Goal: Information Seeking & Learning: Learn about a topic

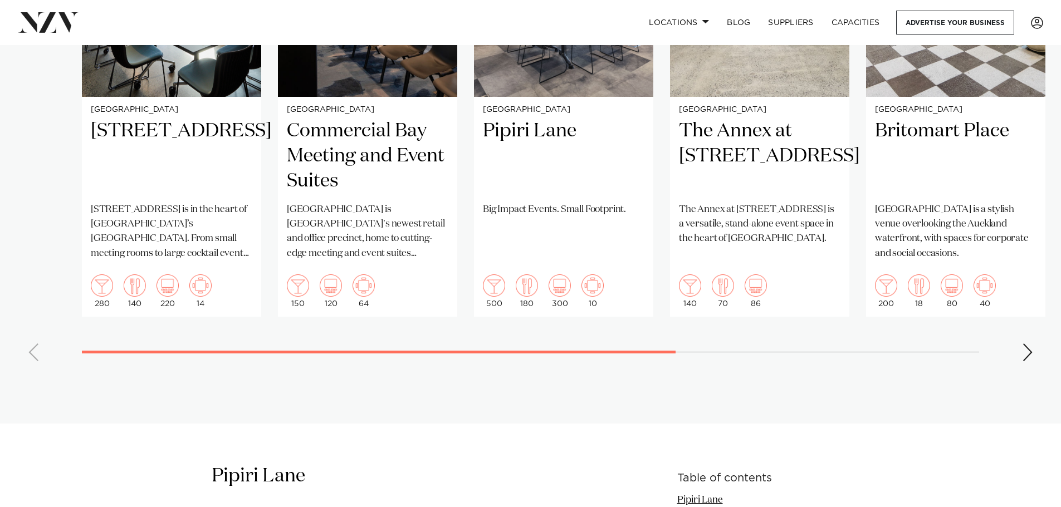
scroll to position [891, 0]
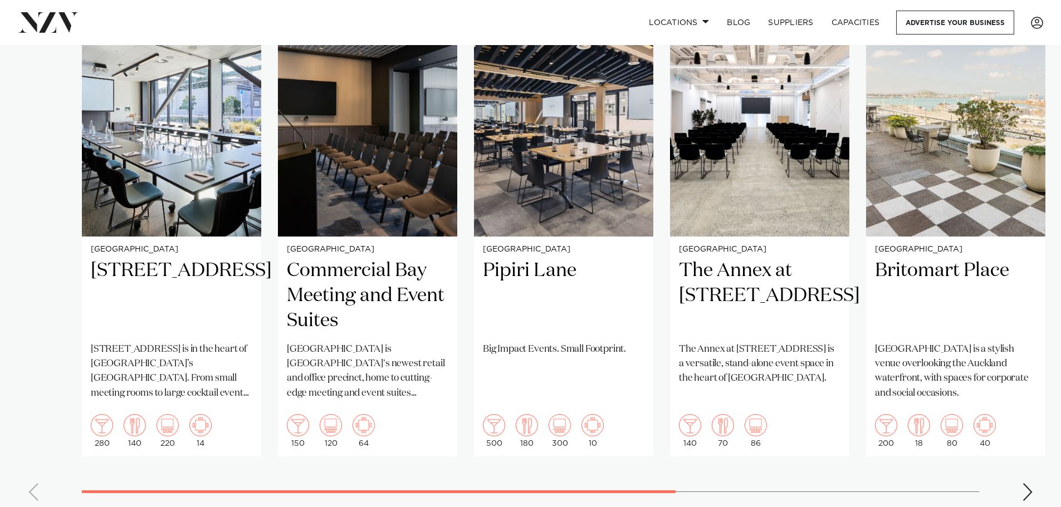
click at [1033, 490] on swiper-container "Auckland 12 Madden Street 12 Madden Street is in the heart of Auckland’s Wynyar…" at bounding box center [530, 253] width 1061 height 514
click at [1032, 490] on div "Next slide" at bounding box center [1027, 492] width 11 height 18
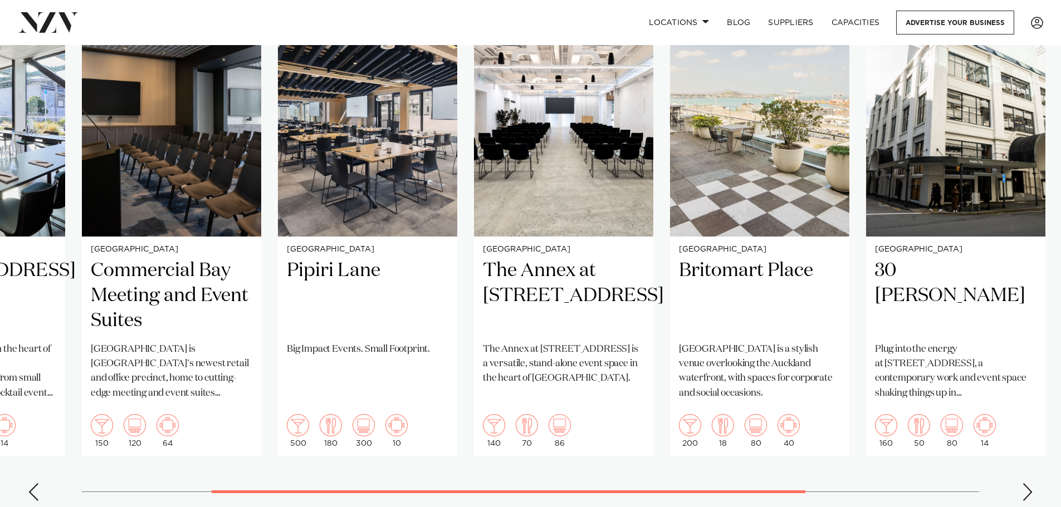
click at [1029, 491] on div "Next slide" at bounding box center [1027, 492] width 11 height 18
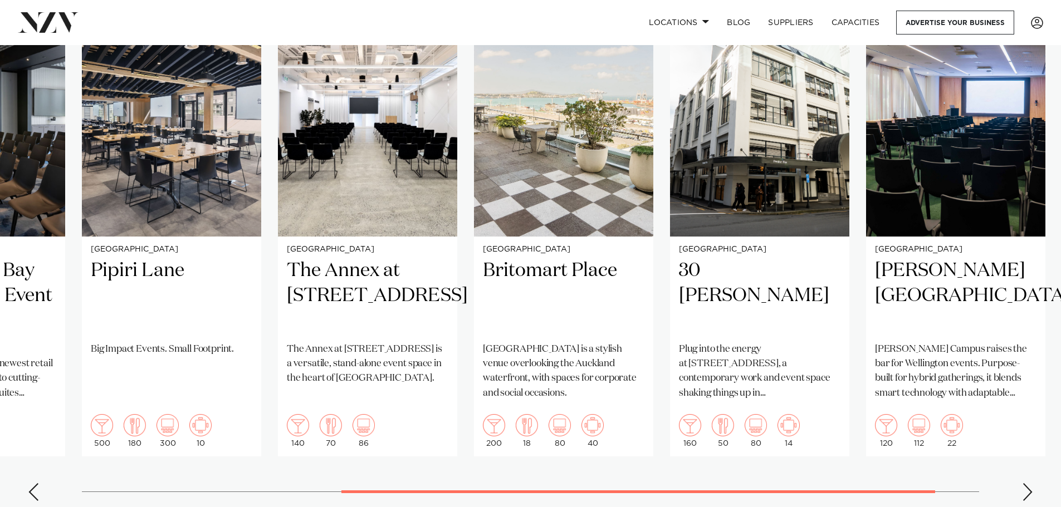
click at [1029, 491] on div "Next slide" at bounding box center [1027, 492] width 11 height 18
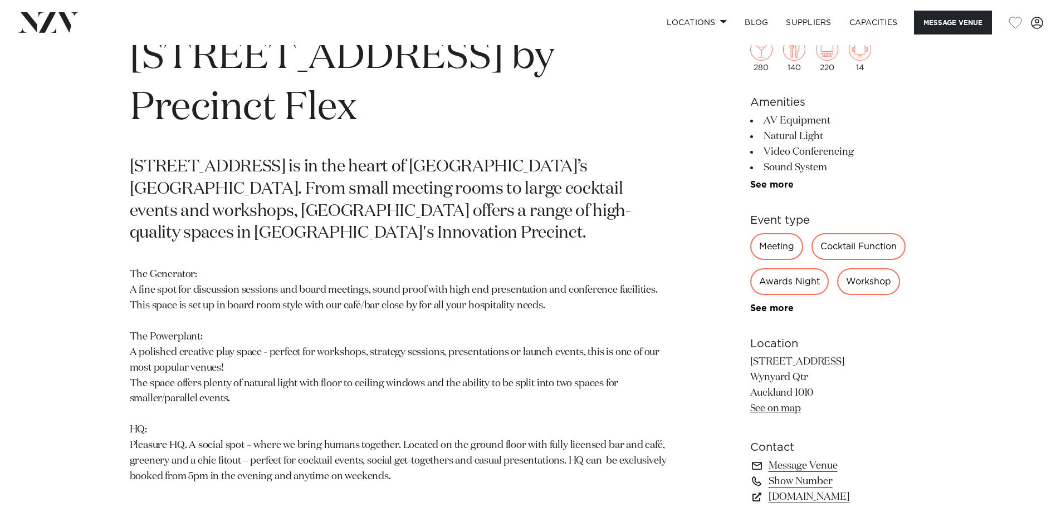
scroll to position [572, 0]
click at [341, 206] on section "Auckland 12 Madden St by Precinct Flex 12 Madden Street is in the heart of Auck…" at bounding box center [400, 289] width 541 height 549
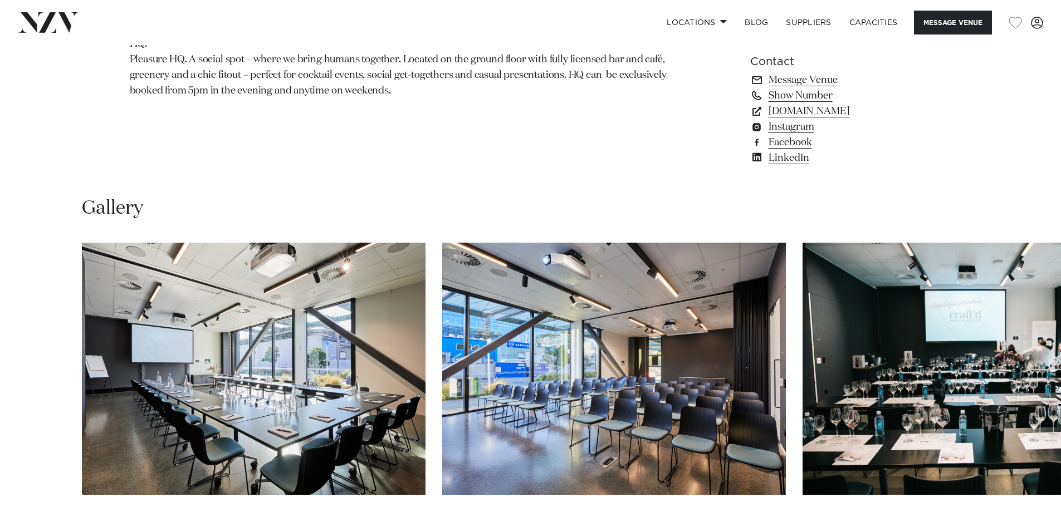
scroll to position [1073, 0]
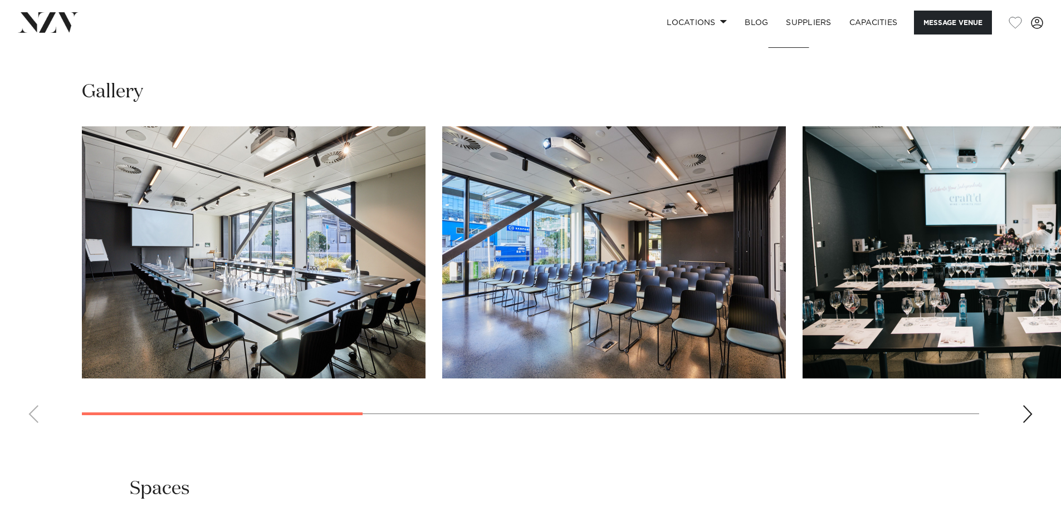
click at [1034, 411] on swiper-container at bounding box center [530, 279] width 1061 height 306
click at [1029, 412] on div "Next slide" at bounding box center [1027, 414] width 11 height 18
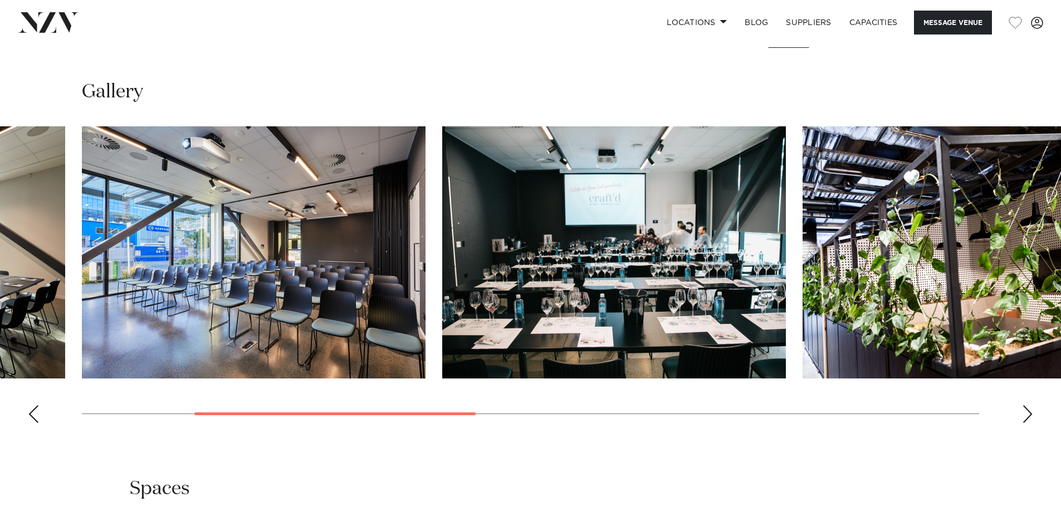
click at [1029, 412] on div "Next slide" at bounding box center [1027, 414] width 11 height 18
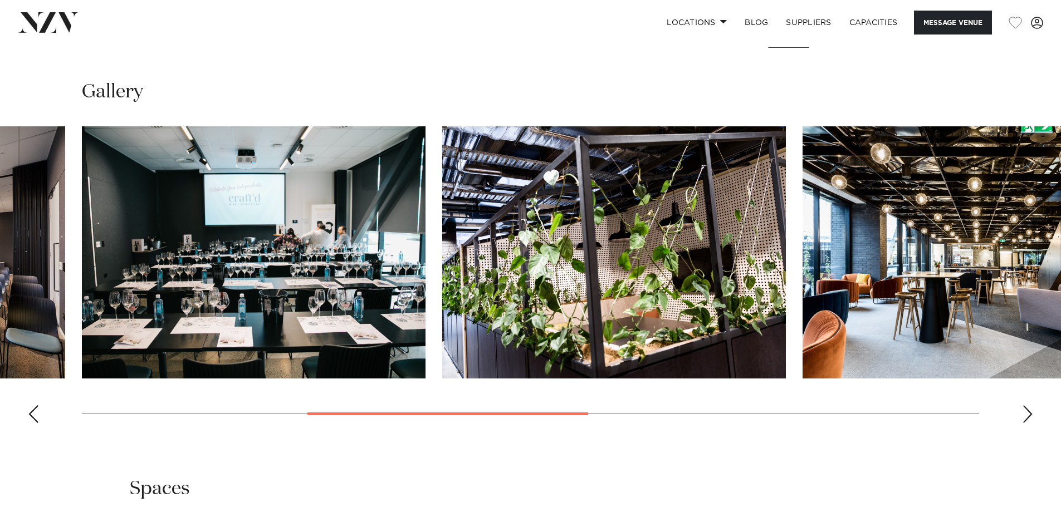
click at [1029, 412] on div "Next slide" at bounding box center [1027, 414] width 11 height 18
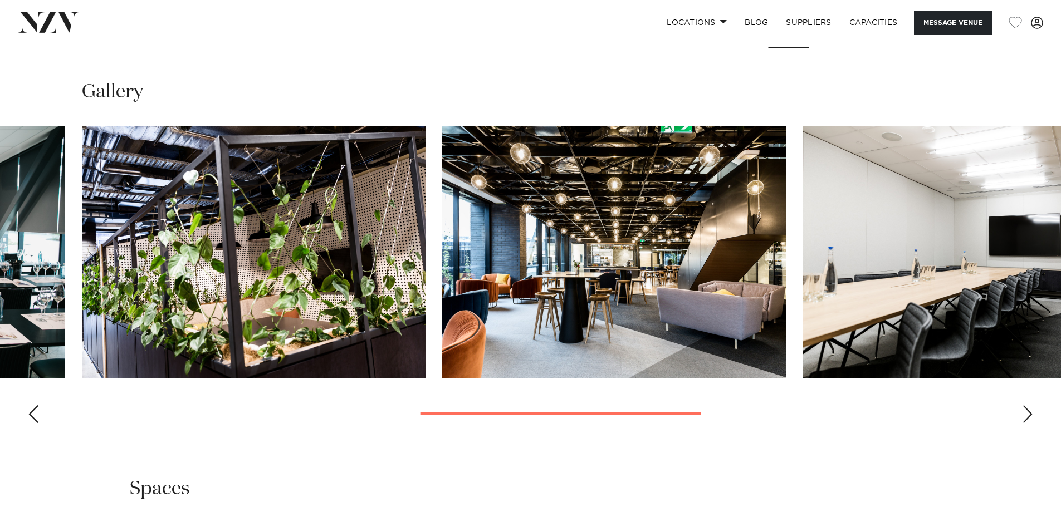
click at [1029, 412] on div "Next slide" at bounding box center [1027, 414] width 11 height 18
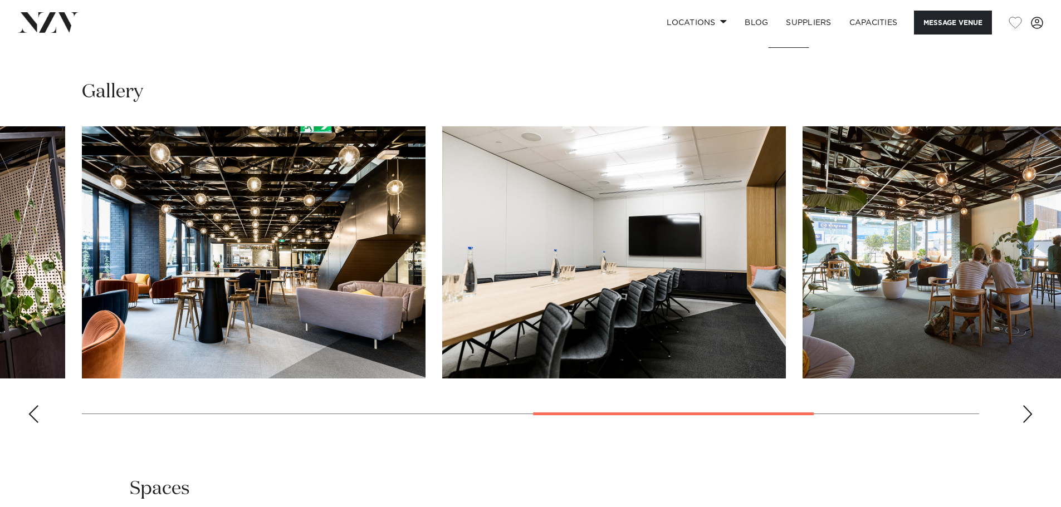
click at [1029, 412] on div "Next slide" at bounding box center [1027, 414] width 11 height 18
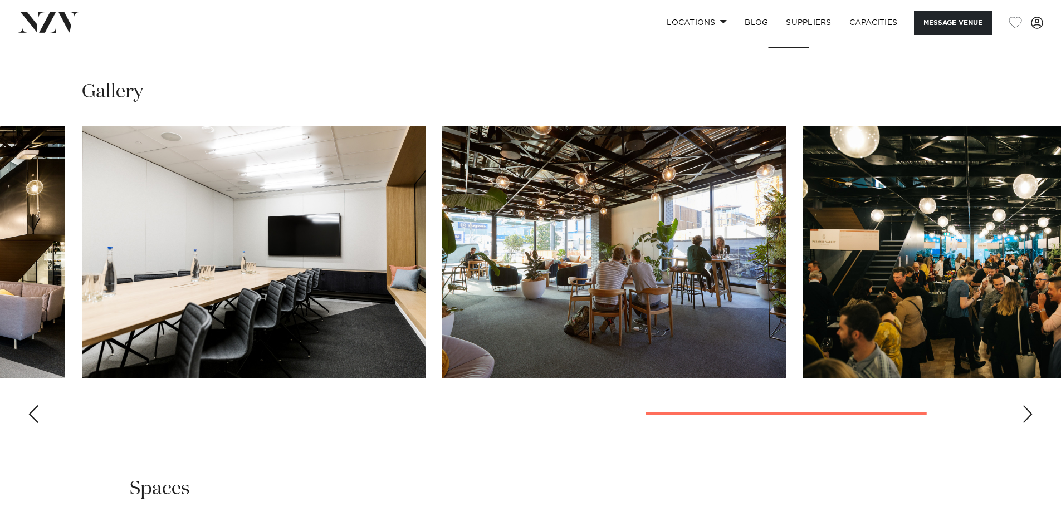
click at [1029, 412] on div "Next slide" at bounding box center [1027, 414] width 11 height 18
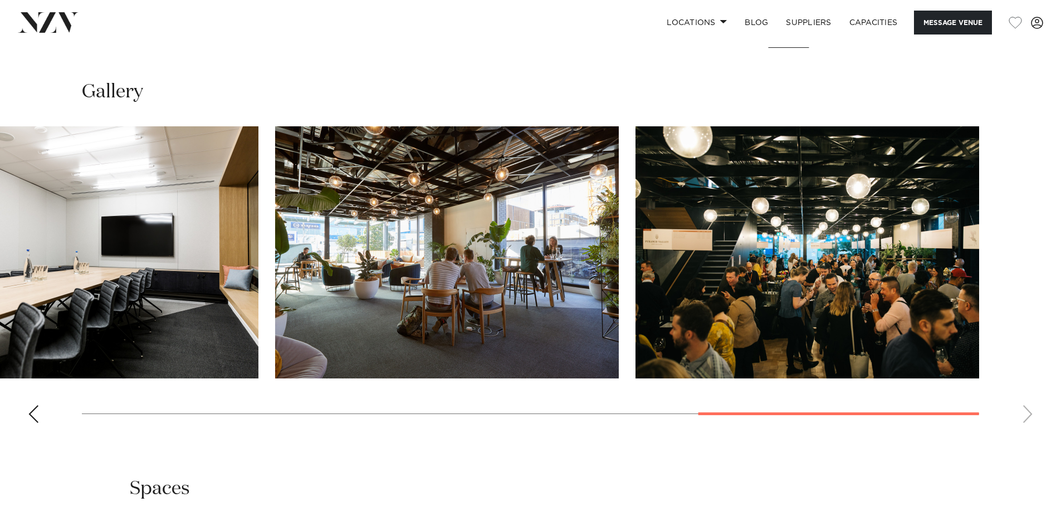
click at [41, 418] on swiper-container at bounding box center [530, 279] width 1061 height 306
click at [33, 418] on div "Previous slide" at bounding box center [33, 414] width 11 height 18
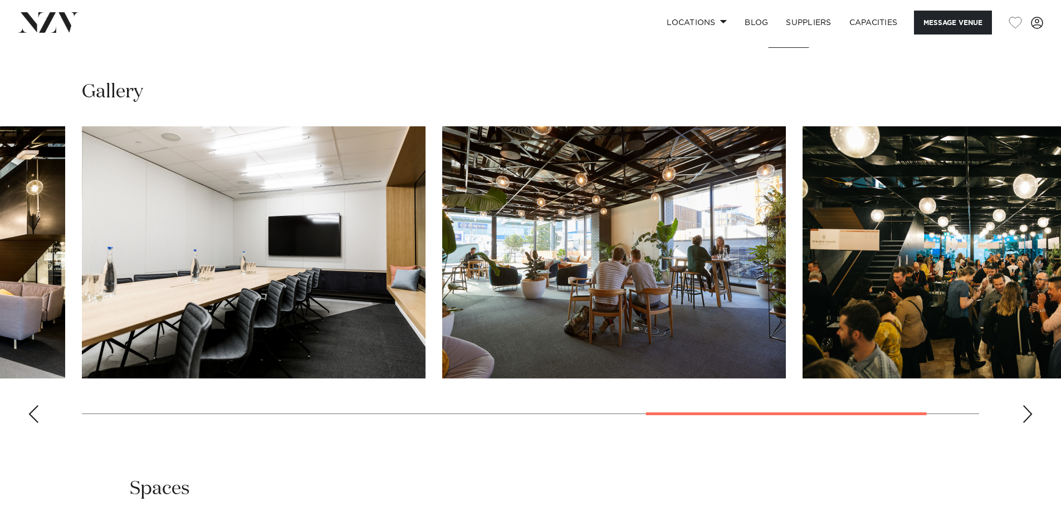
click at [33, 418] on div "Previous slide" at bounding box center [33, 414] width 11 height 18
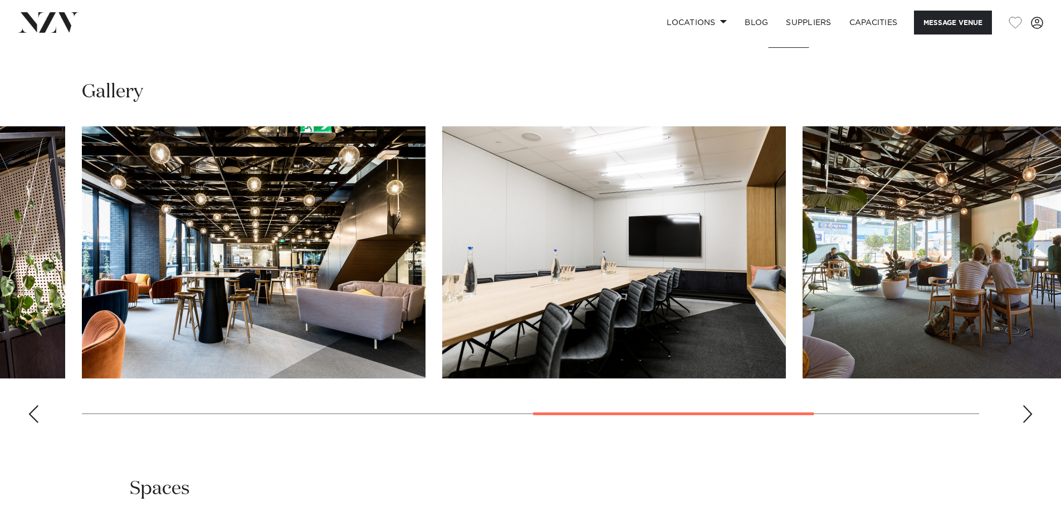
click at [33, 418] on div "Previous slide" at bounding box center [33, 414] width 11 height 18
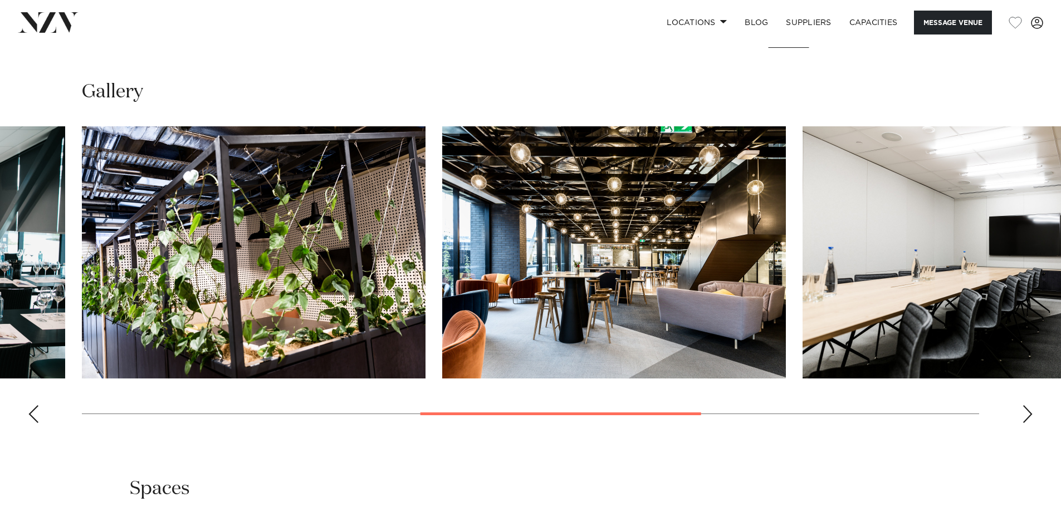
click at [33, 418] on div "Previous slide" at bounding box center [33, 414] width 11 height 18
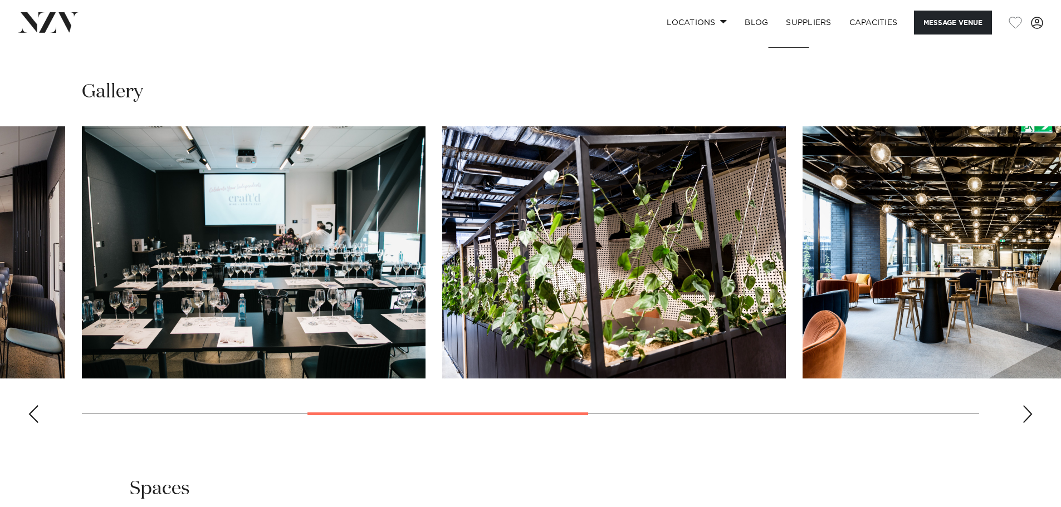
click at [33, 418] on div "Previous slide" at bounding box center [33, 414] width 11 height 18
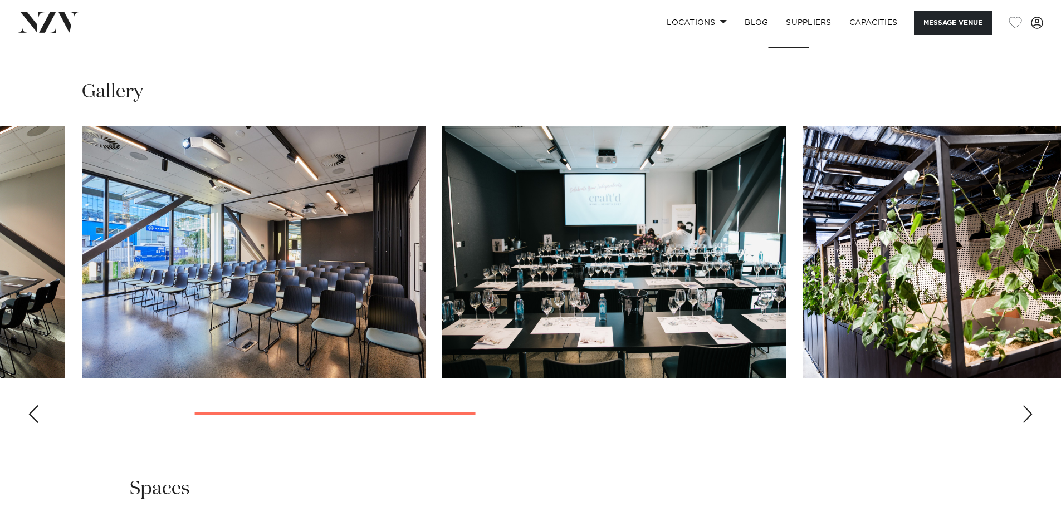
click at [33, 418] on div "Previous slide" at bounding box center [33, 414] width 11 height 18
click at [201, 426] on swiper-container at bounding box center [530, 279] width 1061 height 306
click at [23, 413] on swiper-container at bounding box center [530, 279] width 1061 height 306
click at [34, 413] on div "Previous slide" at bounding box center [33, 414] width 11 height 18
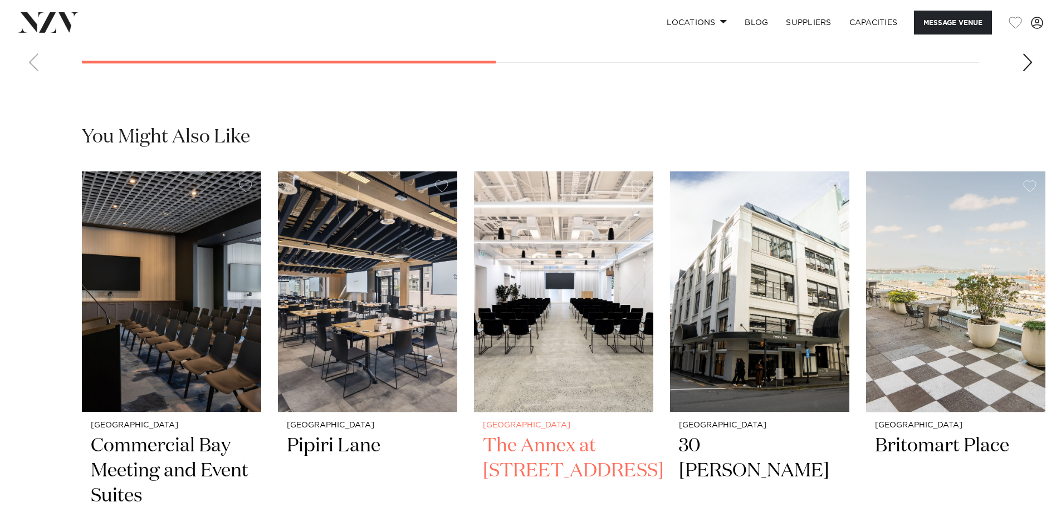
scroll to position [2132, 0]
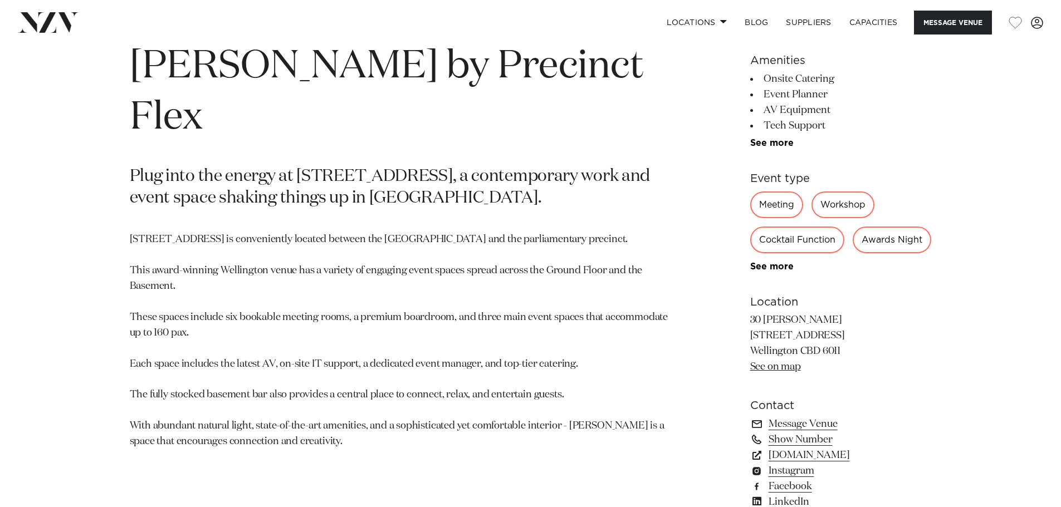
scroll to position [223, 0]
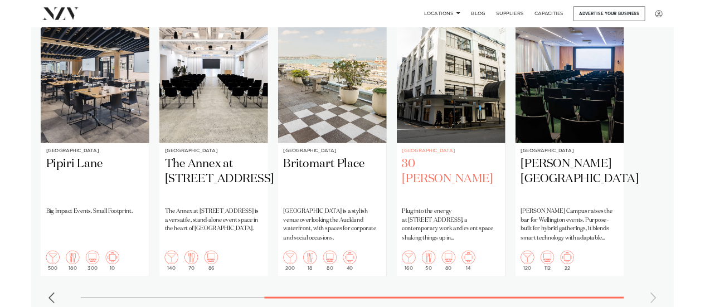
scroll to position [842, 0]
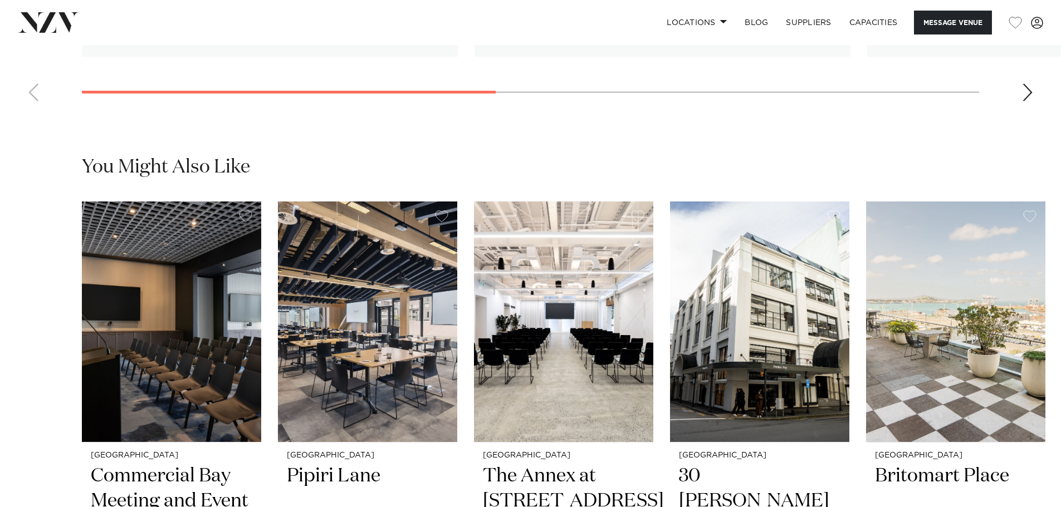
scroll to position [2132, 0]
